Goal: Find specific page/section: Find specific page/section

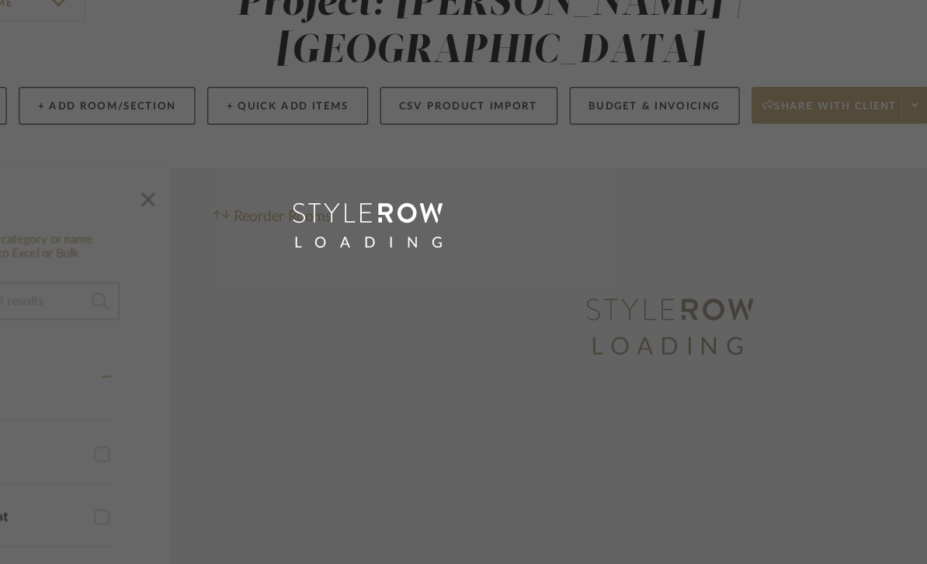
scroll to position [90, 148]
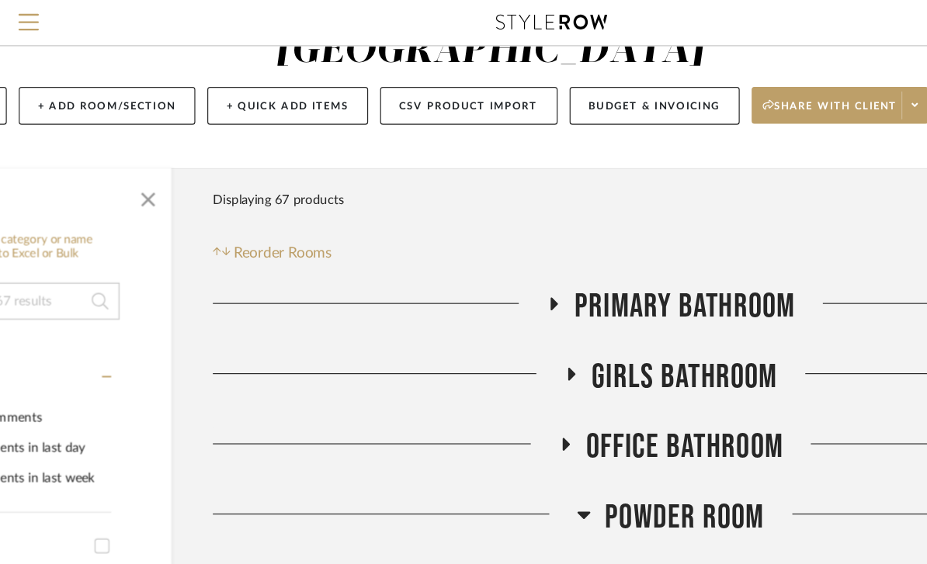
click at [27, 13] on span "Menu" at bounding box center [24, 13] width 17 height 2
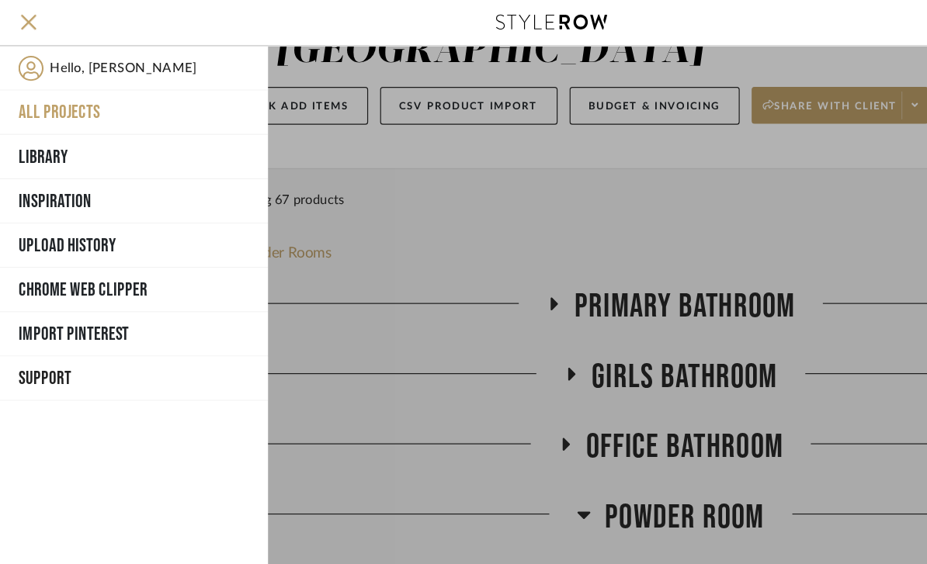
click at [30, 132] on button "Library" at bounding box center [112, 131] width 225 height 37
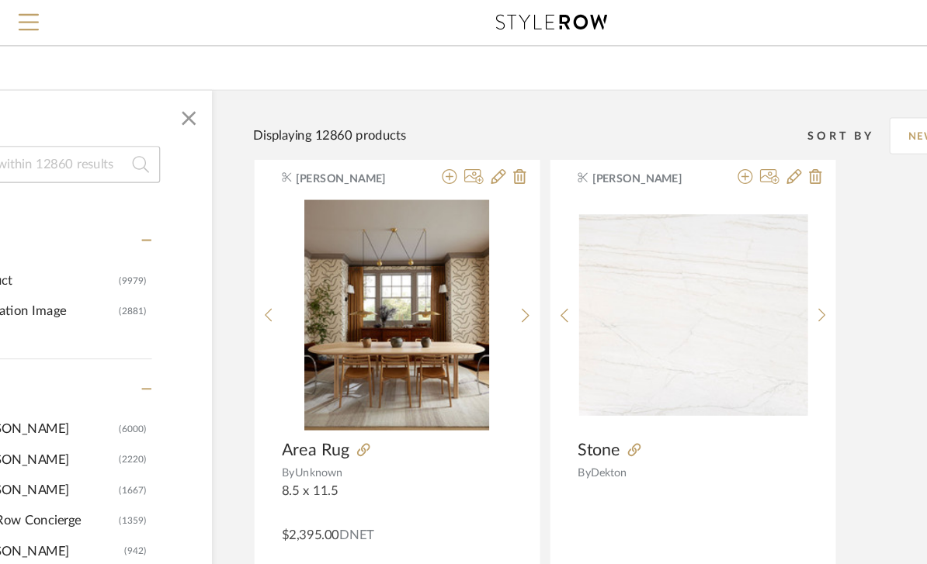
click at [134, 154] on input at bounding box center [44, 138] width 182 height 31
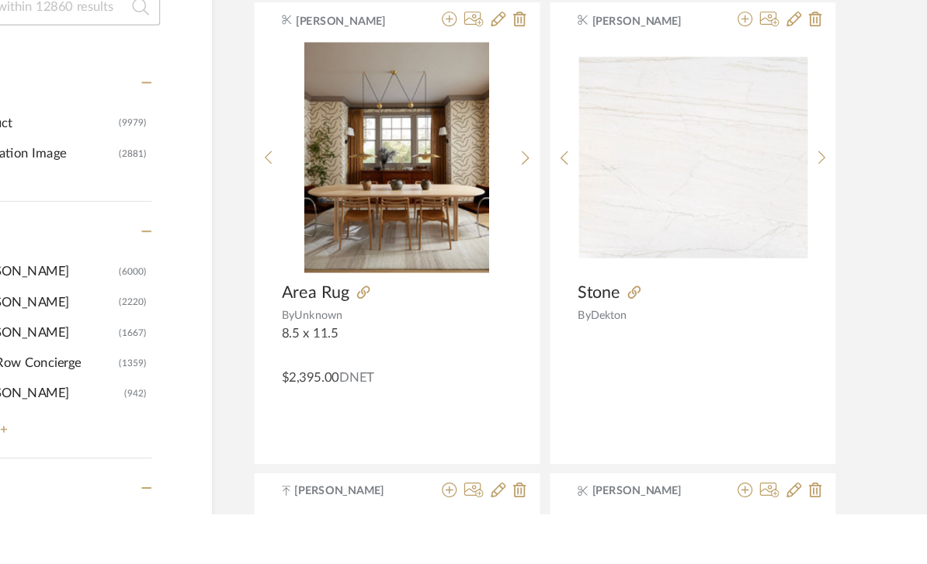
type input "O"
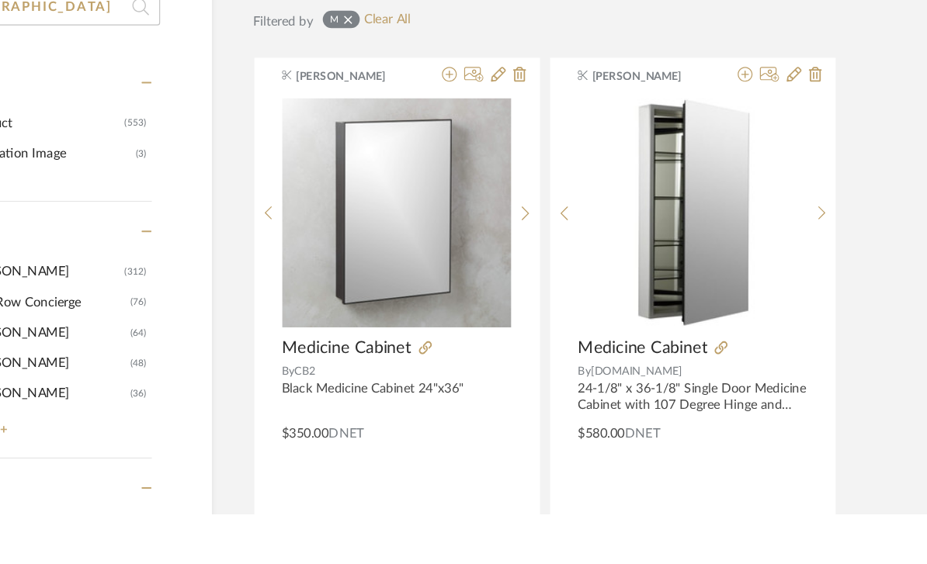
type input "Montreal"
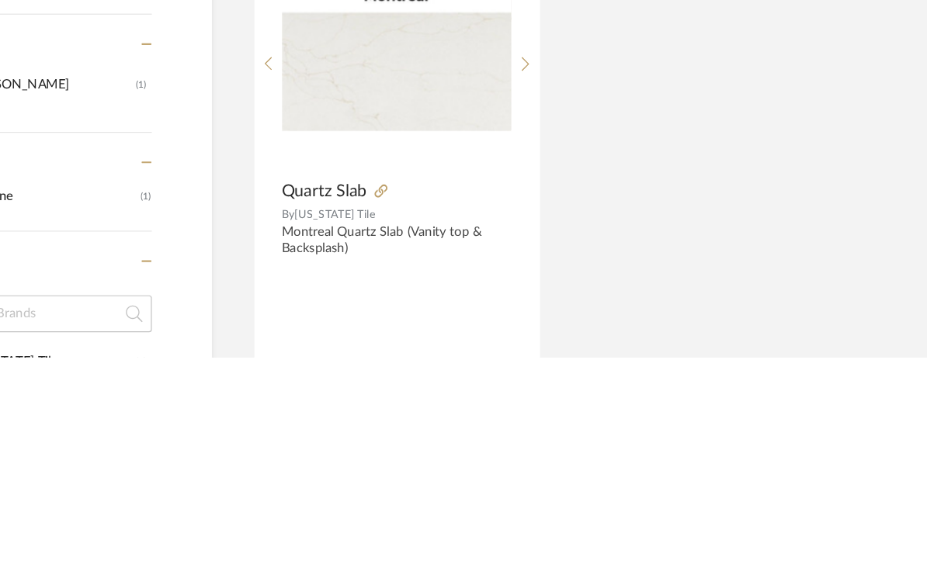
click at [453, 311] on sr-next-btn at bounding box center [441, 317] width 24 height 13
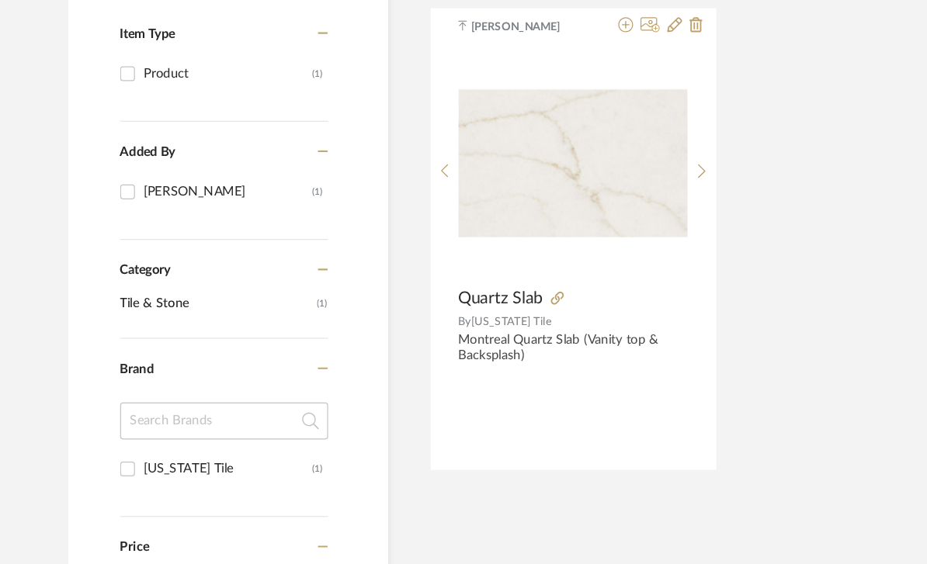
click at [593, 185] on sr-next-btn at bounding box center [589, 191] width 24 height 13
click at [471, 293] on icon at bounding box center [468, 298] width 11 height 11
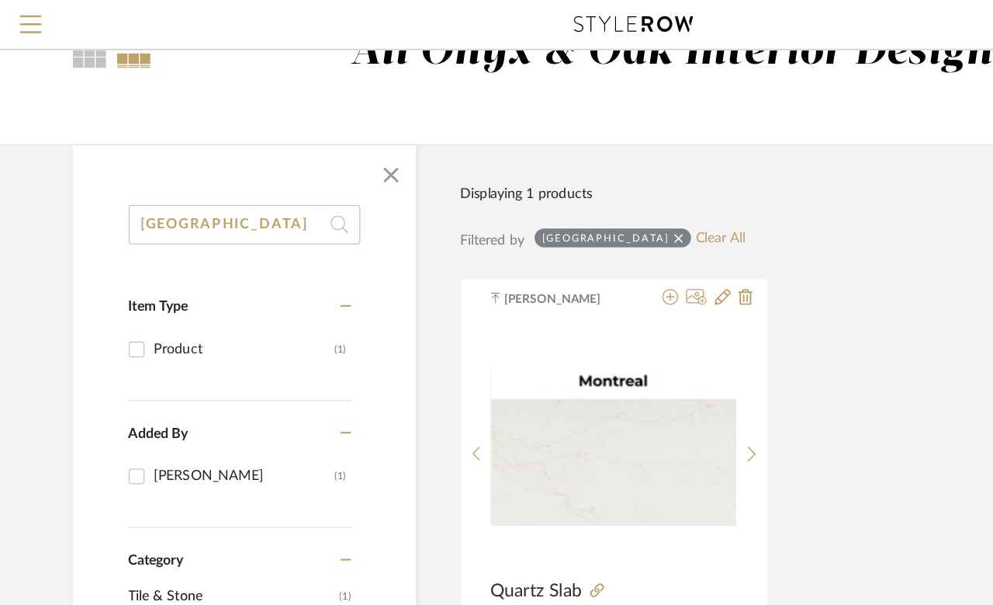
scroll to position [0, 0]
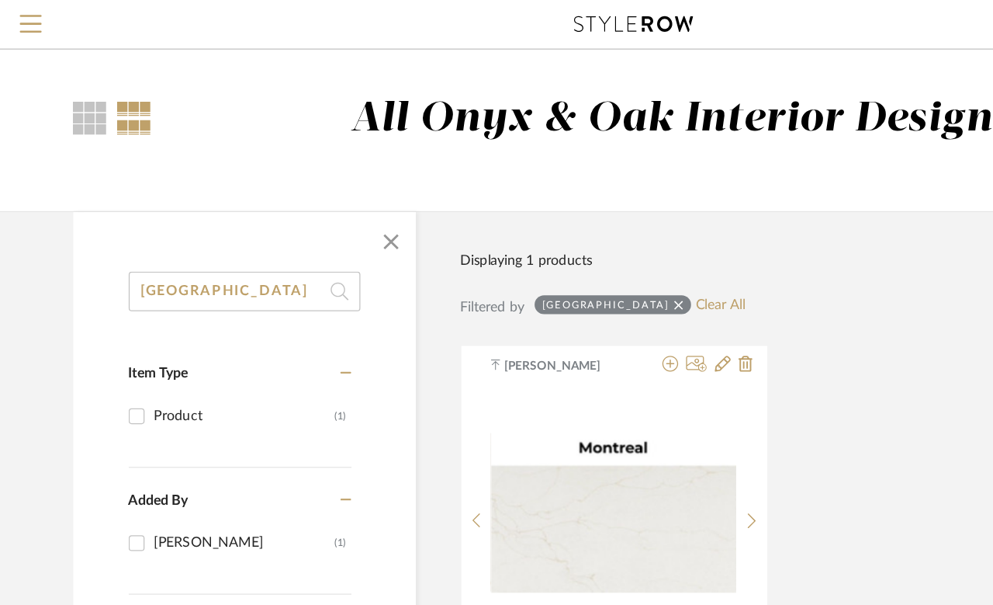
click at [19, 11] on button "Menu" at bounding box center [24, 19] width 48 height 38
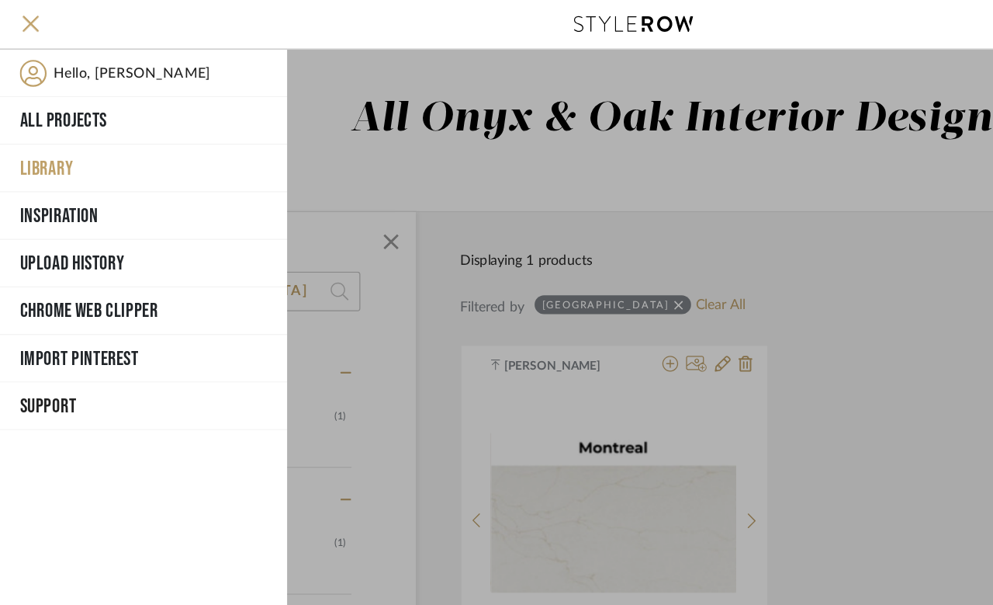
click at [64, 97] on button "All Projects" at bounding box center [112, 94] width 225 height 37
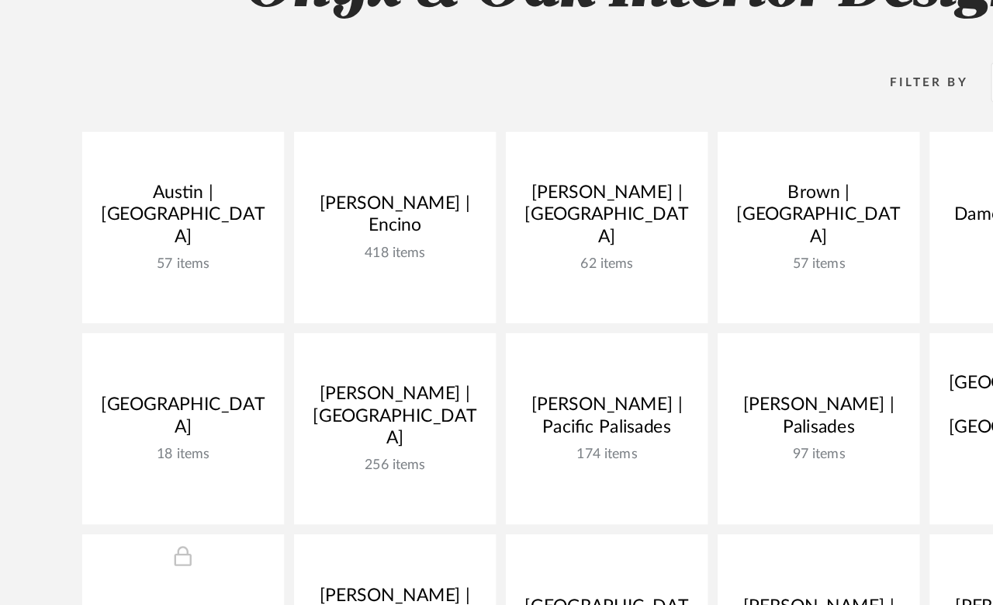
scroll to position [58, 0]
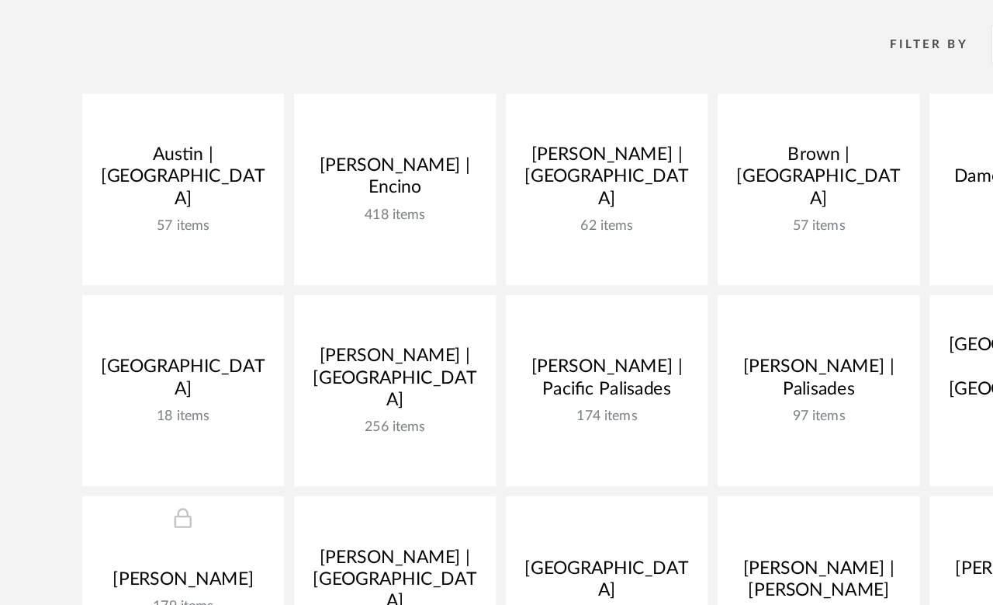
click at [0, 0] on link at bounding box center [0, 0] width 0 height 0
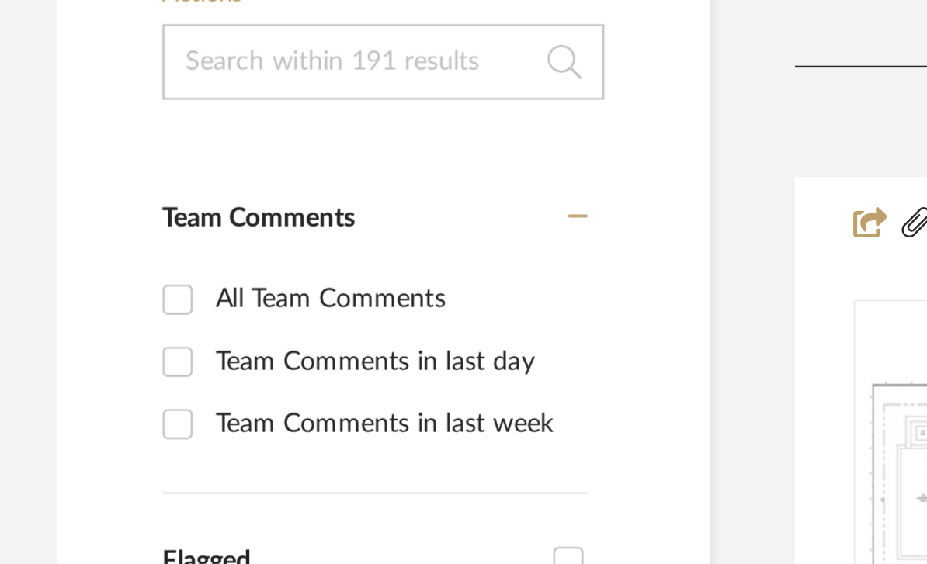
scroll to position [19, 0]
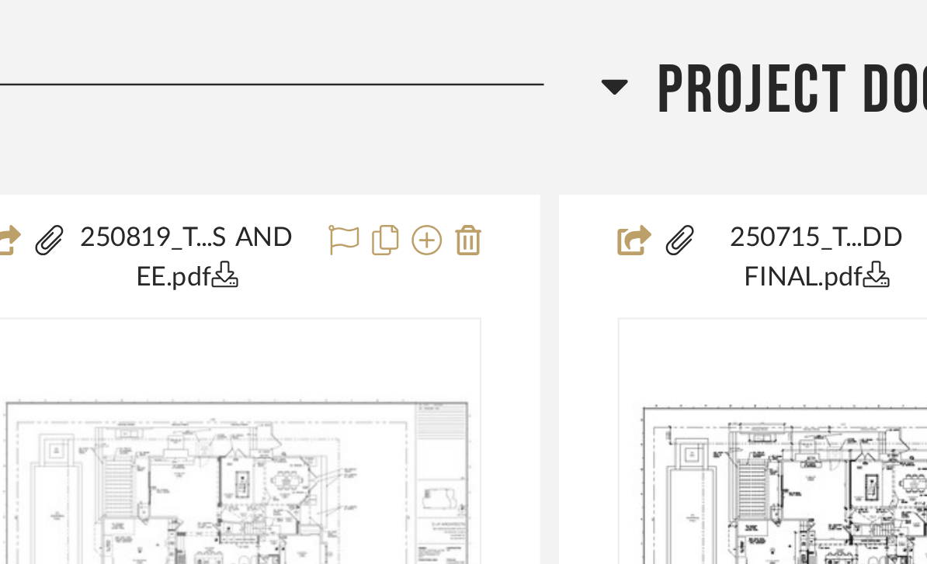
click at [603, 312] on h3 "Project Documents" at bounding box center [711, 328] width 217 height 33
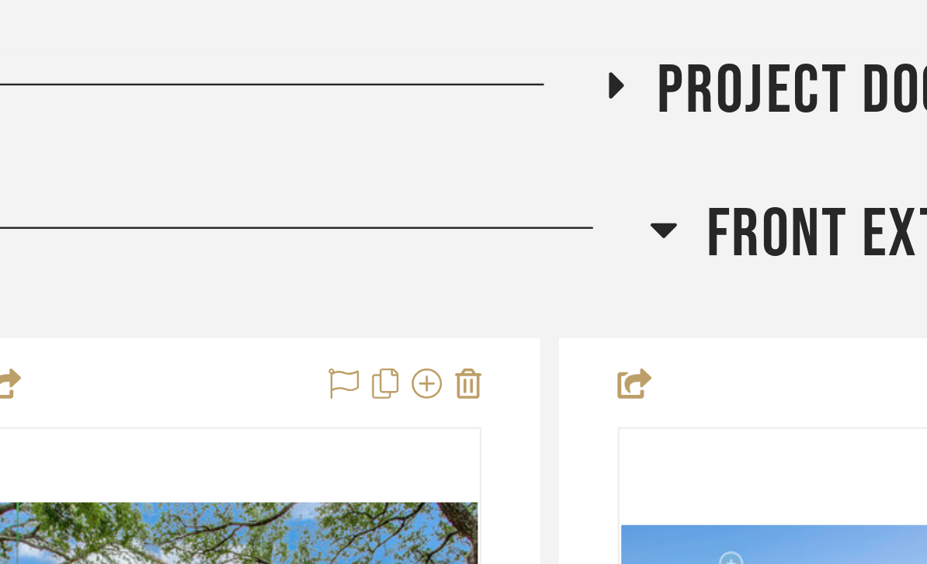
click at [623, 376] on icon at bounding box center [629, 385] width 12 height 19
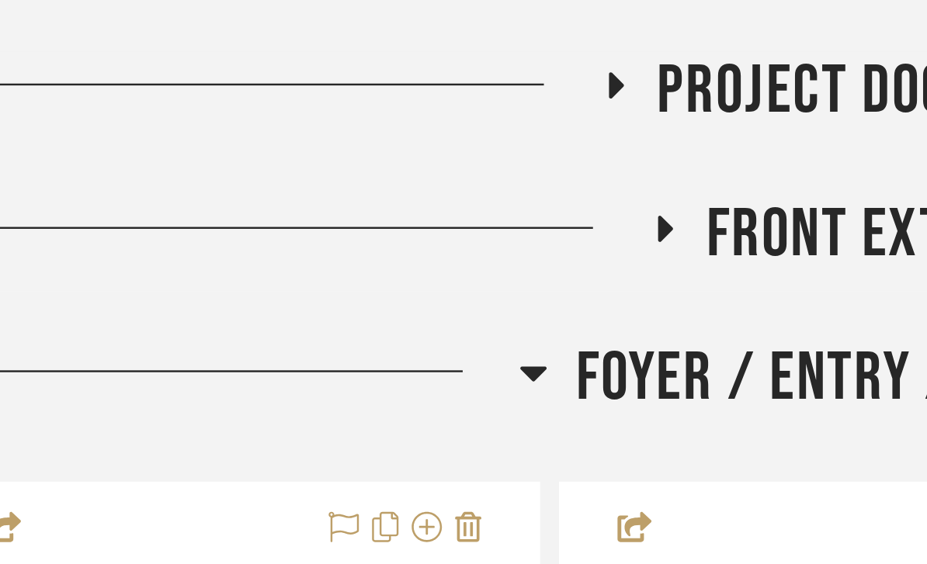
click at [570, 430] on h3 "Foyer / Entry / Stairwell" at bounding box center [711, 446] width 283 height 33
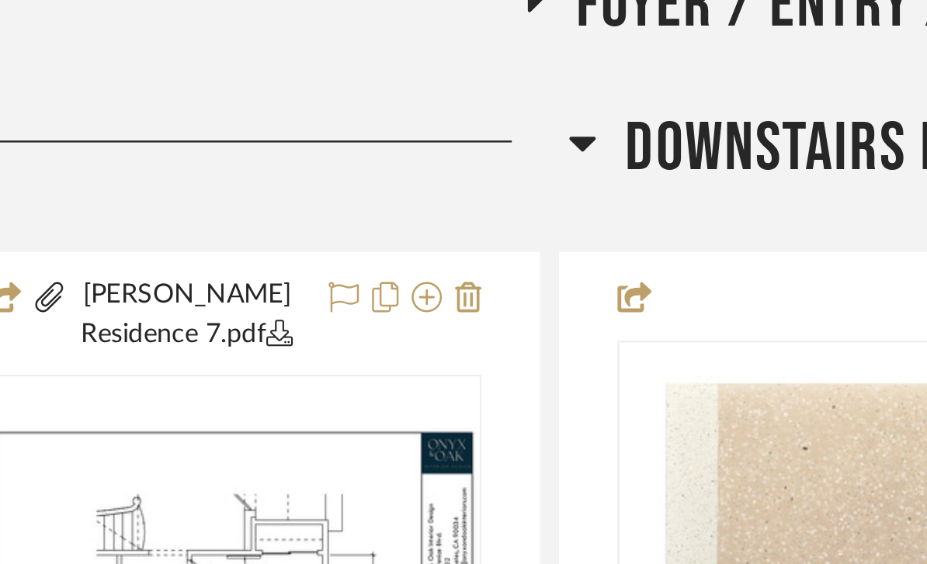
scroll to position [162, 0]
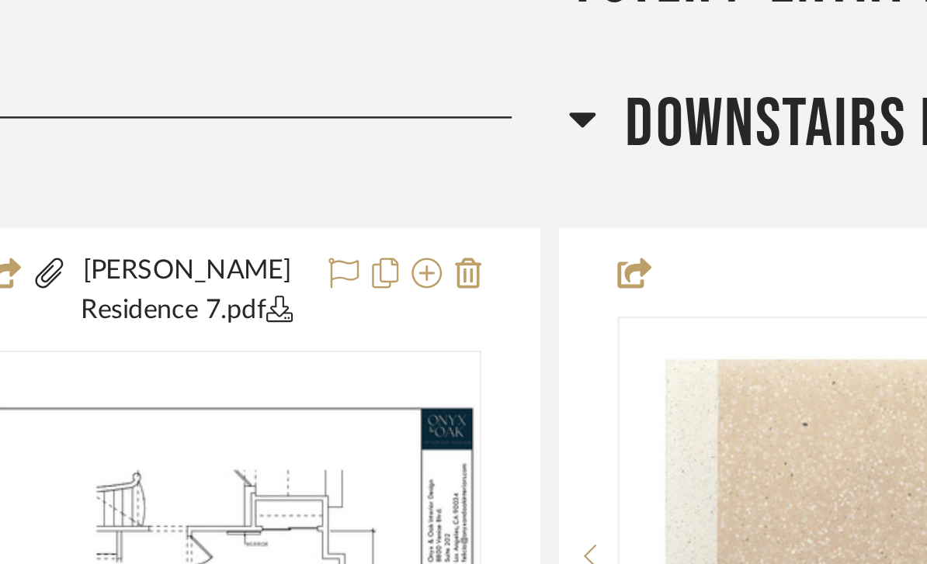
click at [591, 358] on icon at bounding box center [596, 361] width 11 height 6
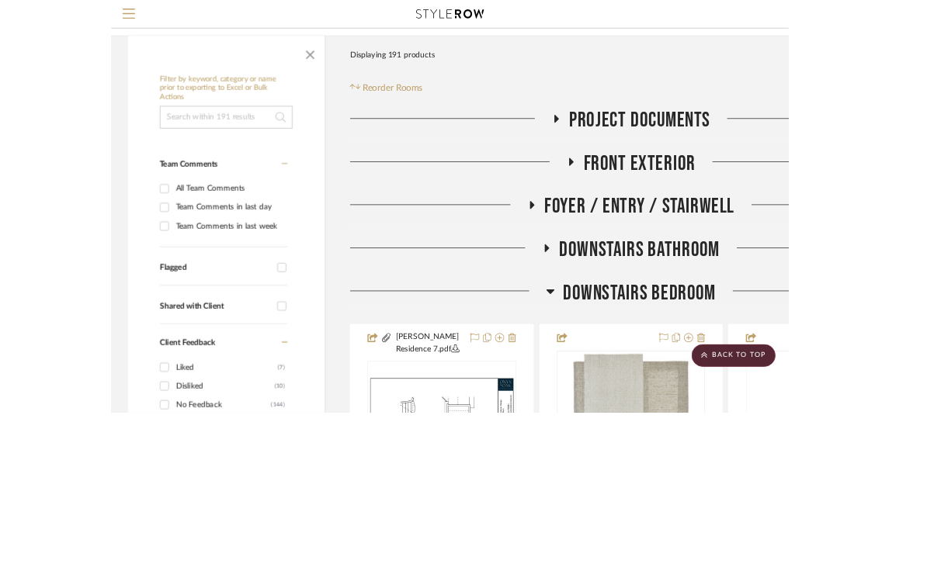
scroll to position [293, 0]
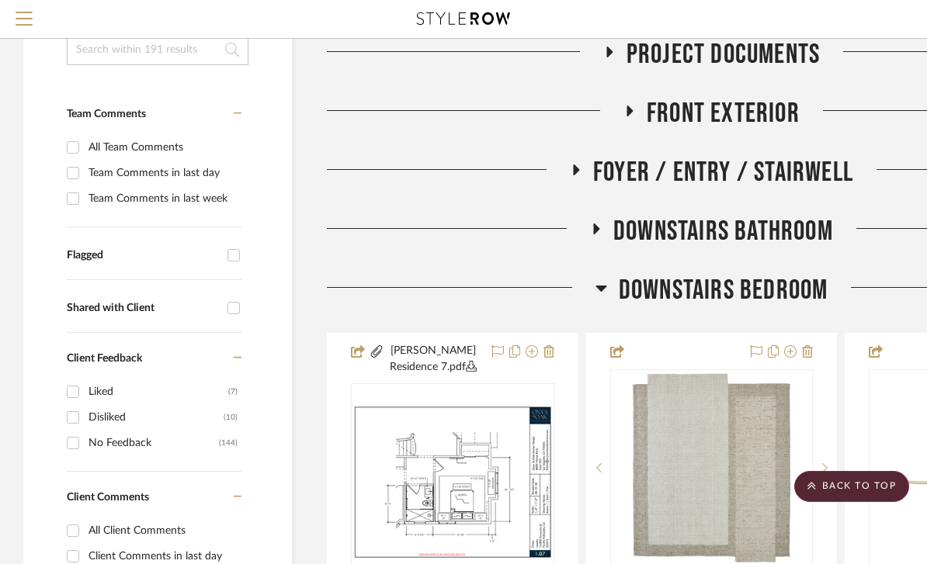
click at [608, 293] on h3 "Downstairs Bedroom" at bounding box center [711, 290] width 233 height 33
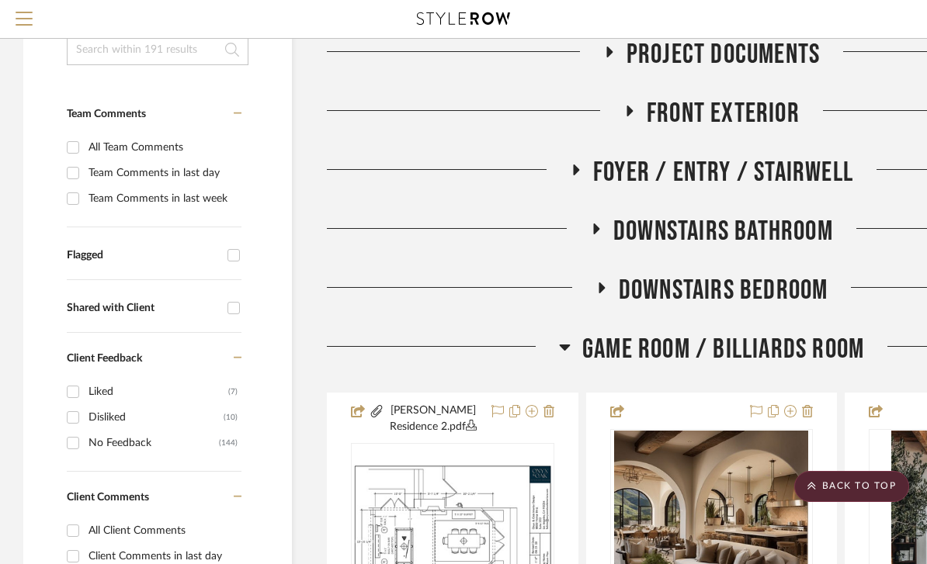
click at [566, 349] on icon at bounding box center [564, 348] width 11 height 6
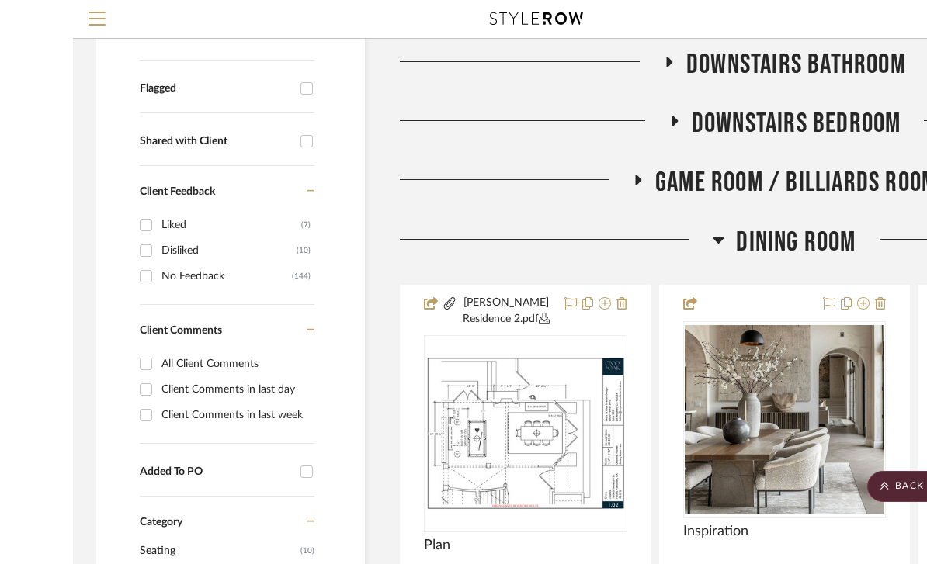
scroll to position [461, 0]
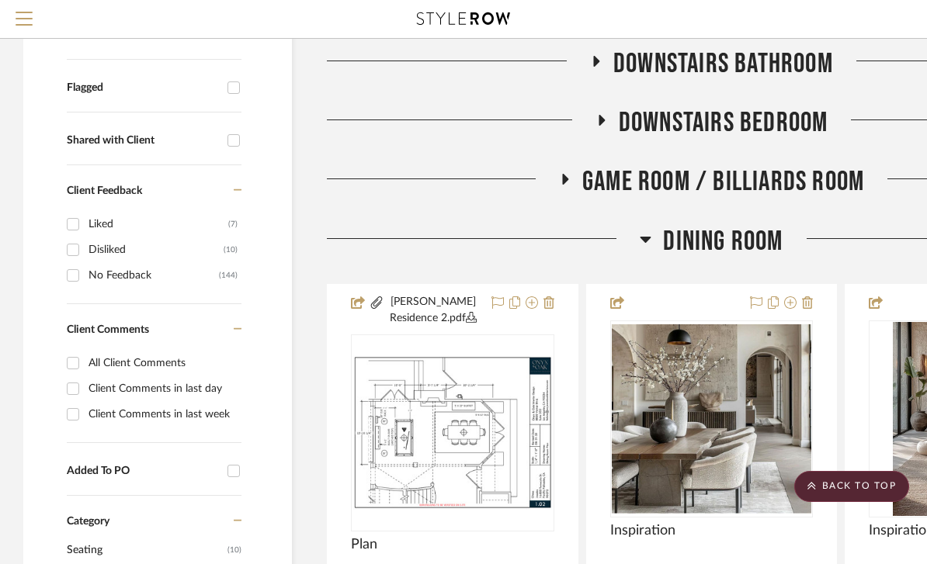
click at [652, 243] on h3 "Dining Room" at bounding box center [710, 241] width 143 height 33
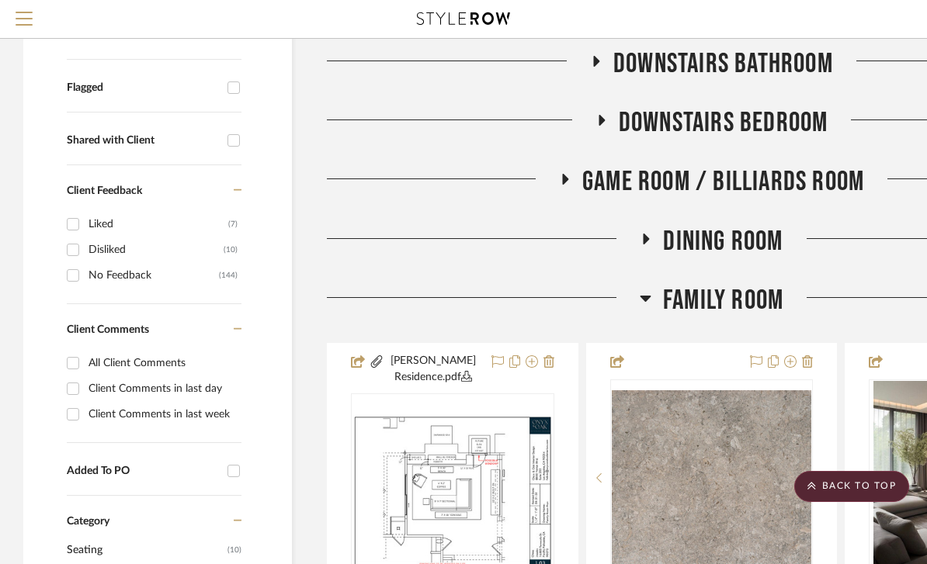
click at [647, 301] on icon at bounding box center [645, 298] width 12 height 19
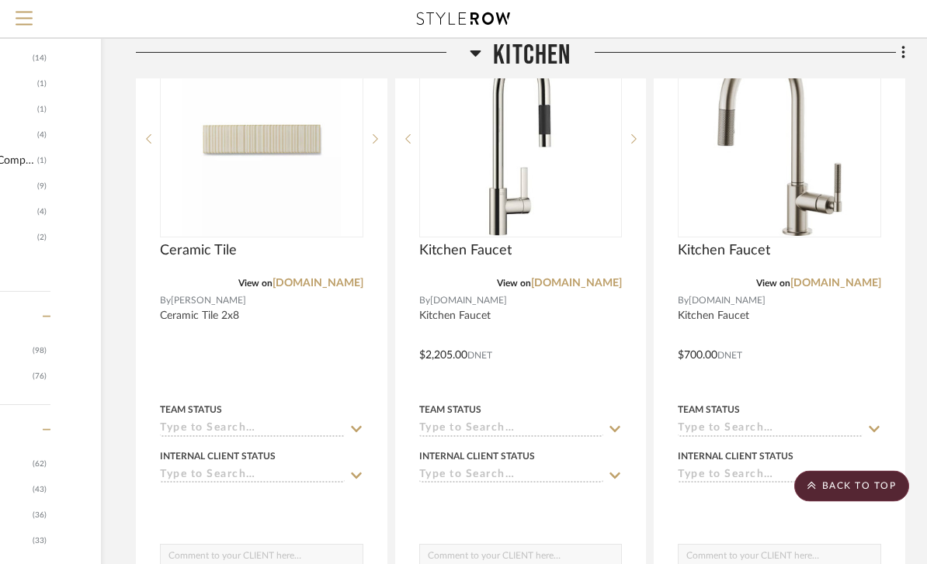
scroll to position [1561, 191]
click at [860, 279] on link "[DOMAIN_NAME]" at bounding box center [835, 283] width 91 height 11
